Goal: Information Seeking & Learning: Learn about a topic

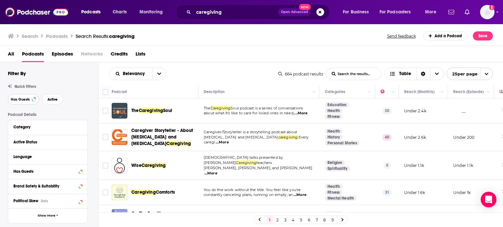
click at [27, 99] on span "Has Guests" at bounding box center [20, 100] width 19 height 4
click at [56, 100] on span "Active" at bounding box center [52, 100] width 10 height 4
